Goal: Task Accomplishment & Management: Complete application form

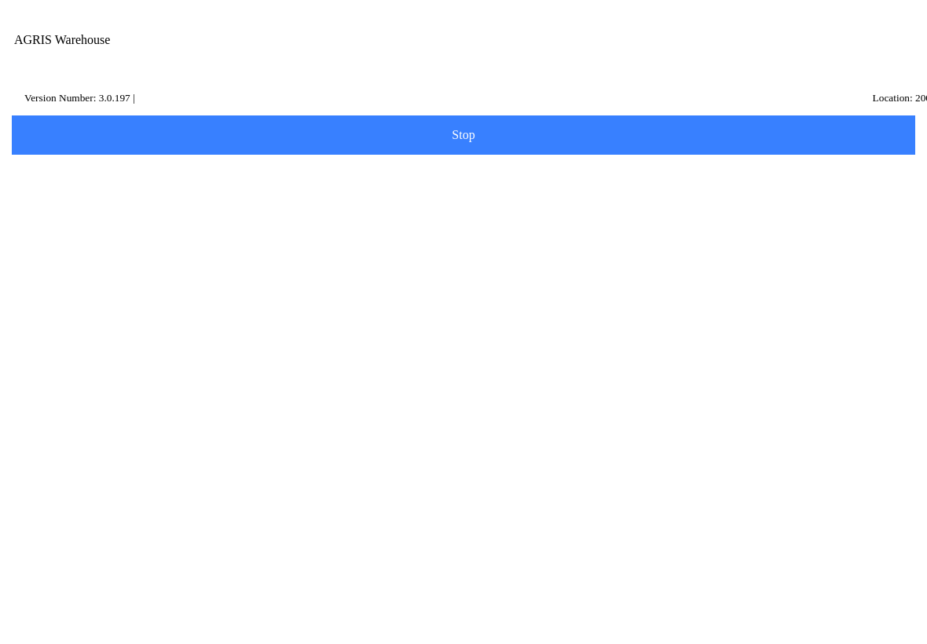
click at [75, 421] on icon at bounding box center [55, 407] width 39 height 39
click at [76, 167] on input "Transfer Location" at bounding box center [451, 158] width 863 height 29
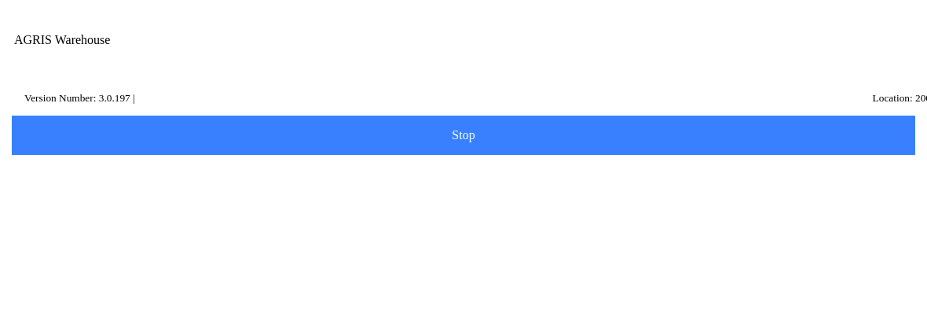
click at [167, 237] on ion-card-content "700 - Service and Supply Coop - Center" at bounding box center [463, 216] width 886 height 49
type input "700 - Service and Supply Coop - Center"
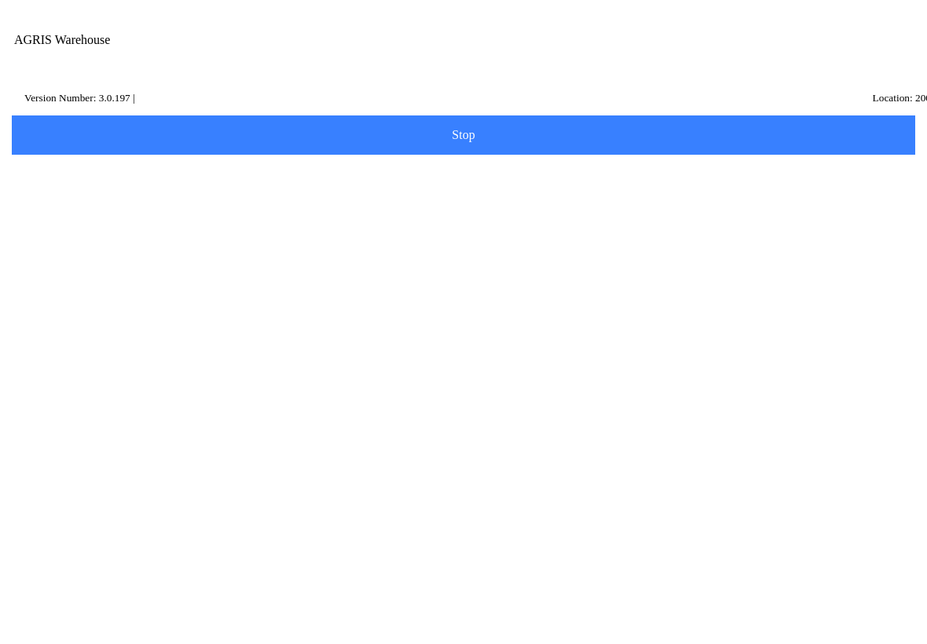
click at [0, 0] on slot "Next" at bounding box center [0, 0] width 0 height 0
click at [101, 218] on input "Description" at bounding box center [451, 203] width 863 height 29
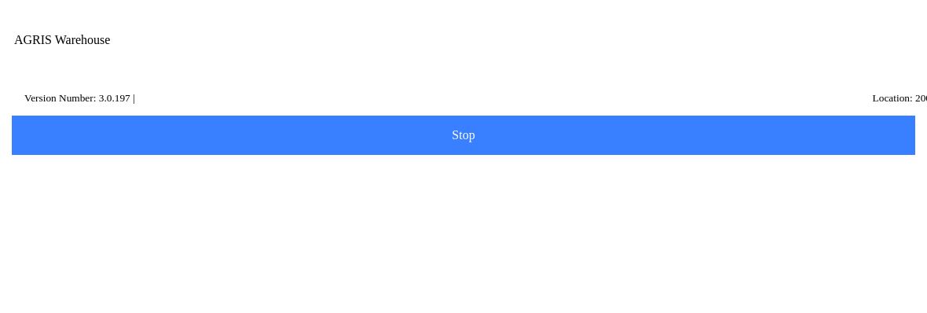
type input "tem"
click at [0, 0] on slot "Search" at bounding box center [0, 0] width 0 height 0
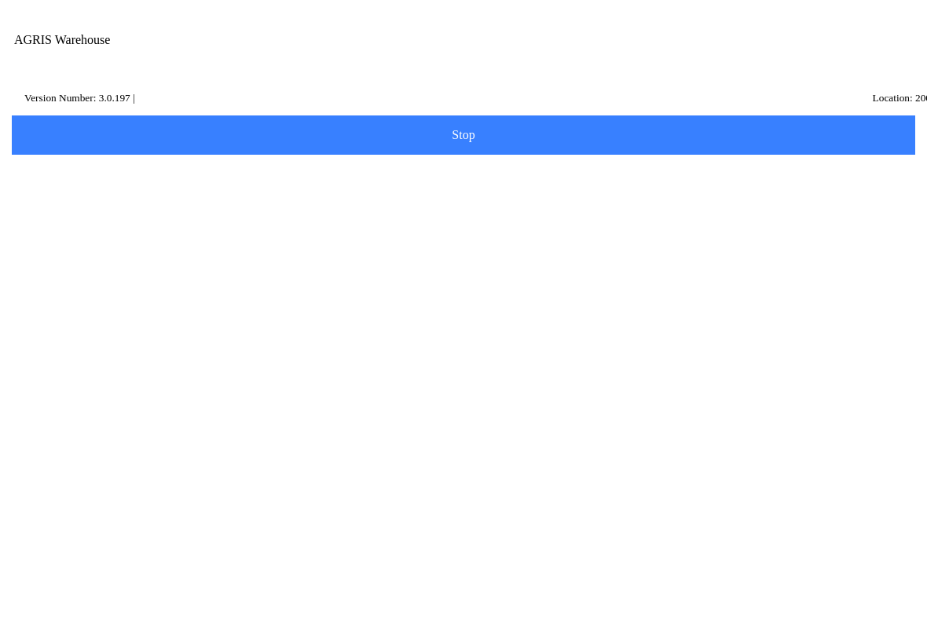
scroll to position [141, 0]
click at [262, 284] on ion-row "Price: 64.5 /" at bounding box center [463, 275] width 847 height 17
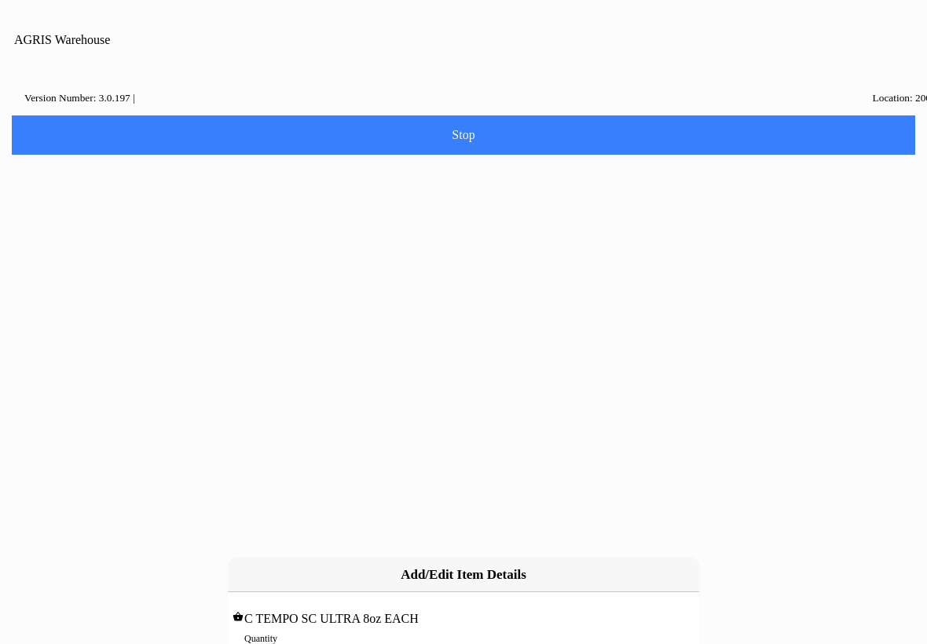
click at [264, 641] on input "0" at bounding box center [463, 655] width 438 height 29
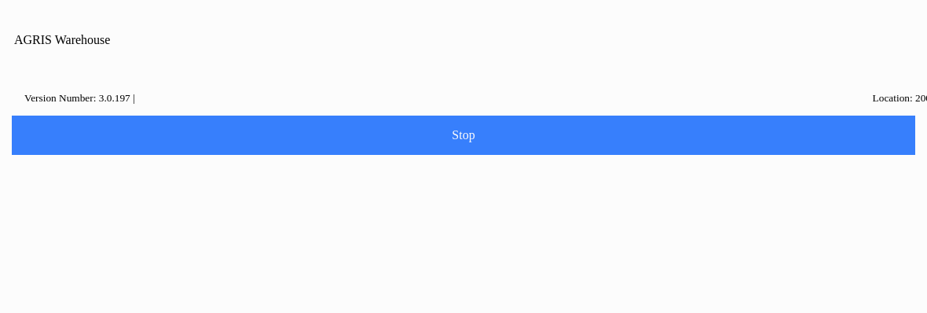
type input "12"
click at [0, 0] on slot "Add" at bounding box center [0, 0] width 0 height 0
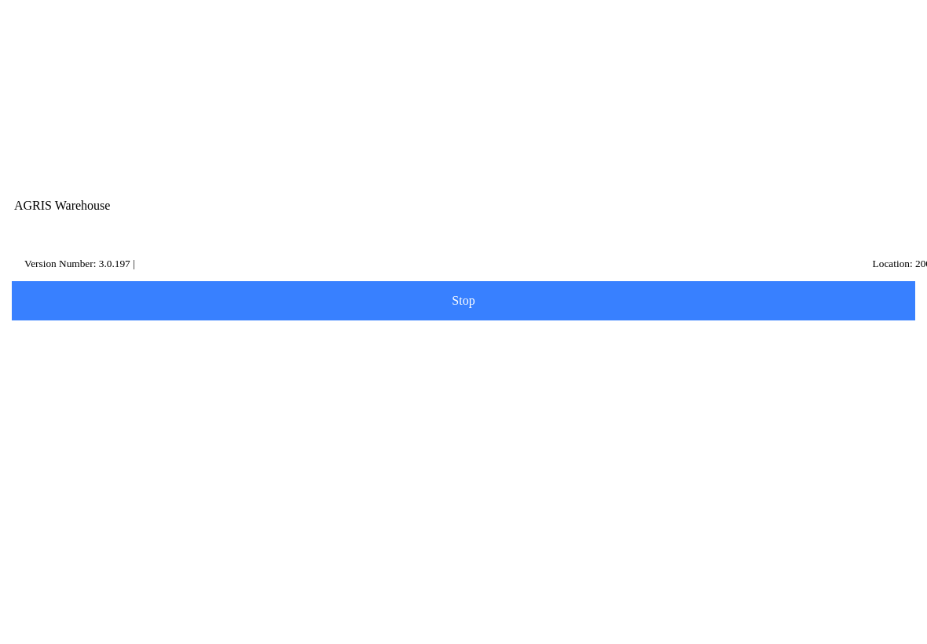
scroll to position [1, 0]
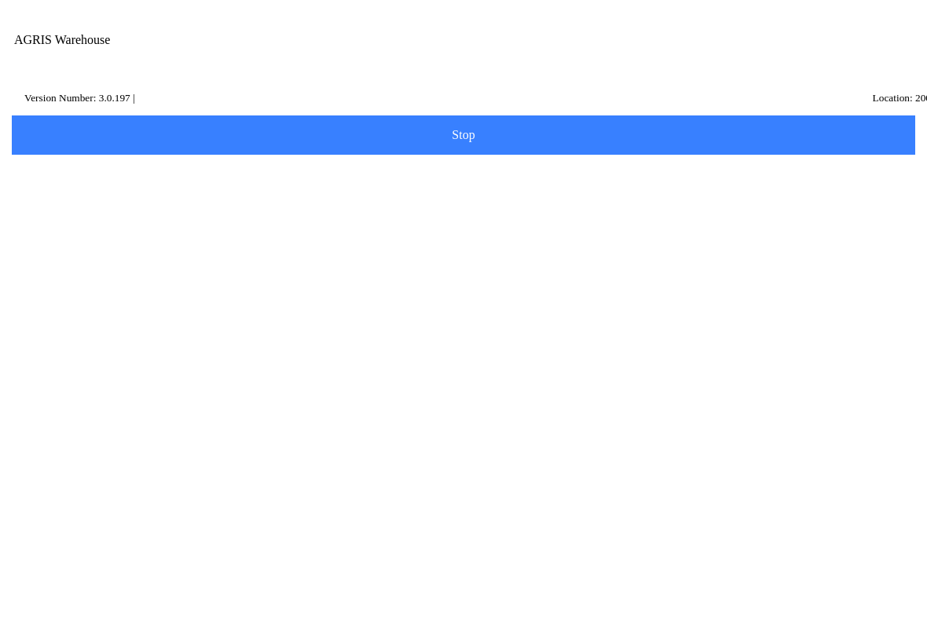
click at [475, 351] on span "Next" at bounding box center [463, 342] width 883 height 17
click at [471, 413] on span "Next" at bounding box center [463, 404] width 883 height 17
click at [0, 0] on slot "Done" at bounding box center [0, 0] width 0 height 0
click at [0, 0] on slot "Exit to Main" at bounding box center [0, 0] width 0 height 0
